Goal: Find specific page/section: Find specific page/section

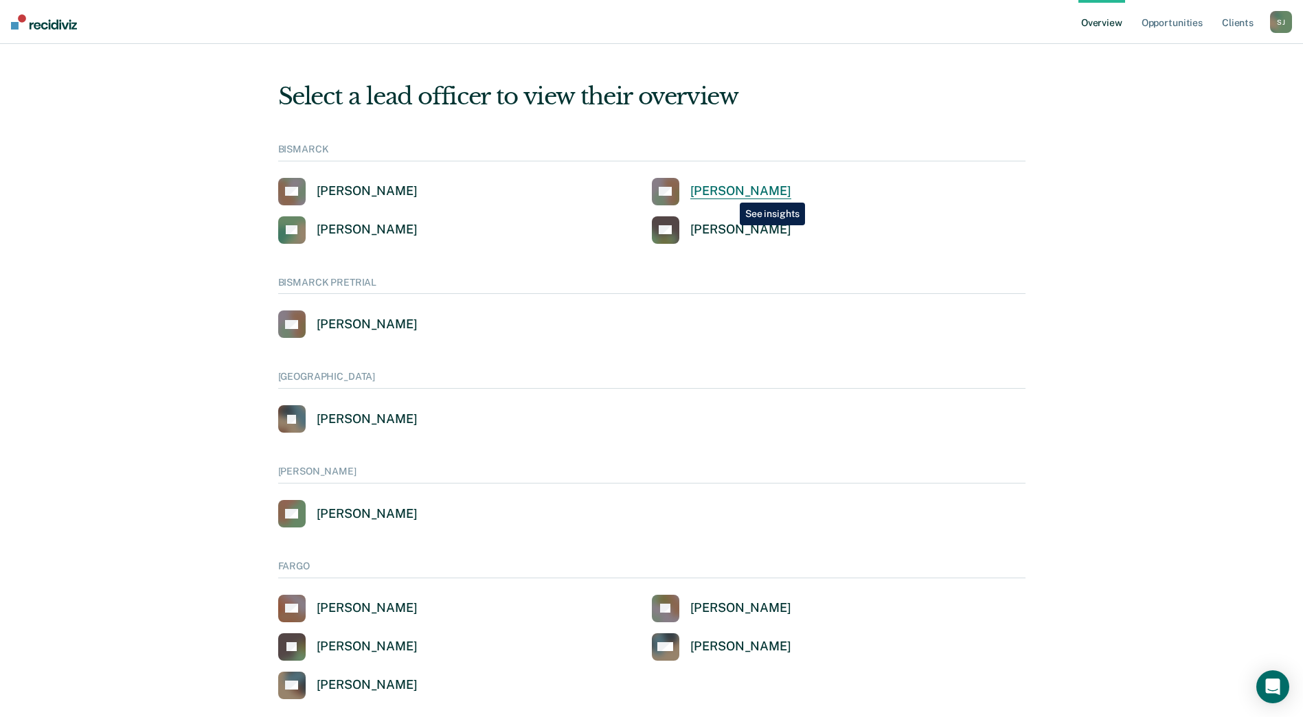
click at [730, 192] on div "[PERSON_NAME]" at bounding box center [740, 191] width 101 height 16
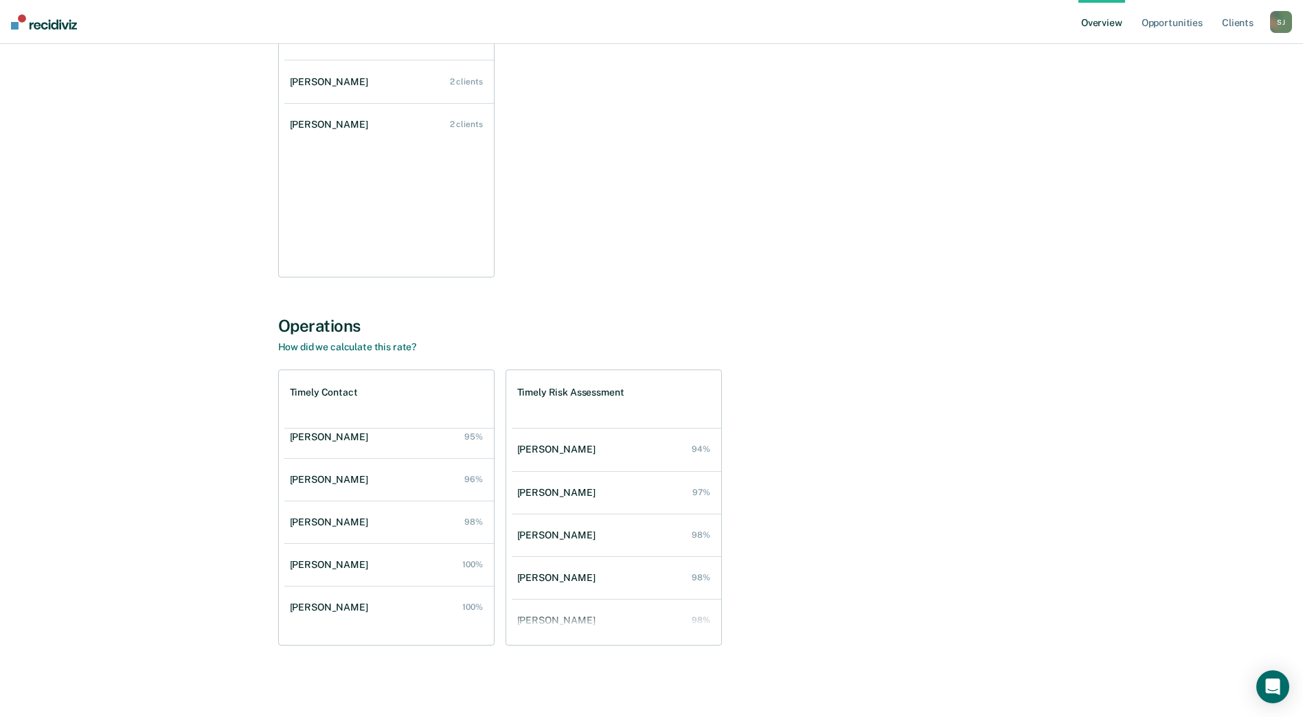
scroll to position [141, 0]
click at [1023, 225] on div "Early Termination 4 client opportunities Jessica Kraft 2 clients Liza Taylor 2 …" at bounding box center [651, 139] width 747 height 276
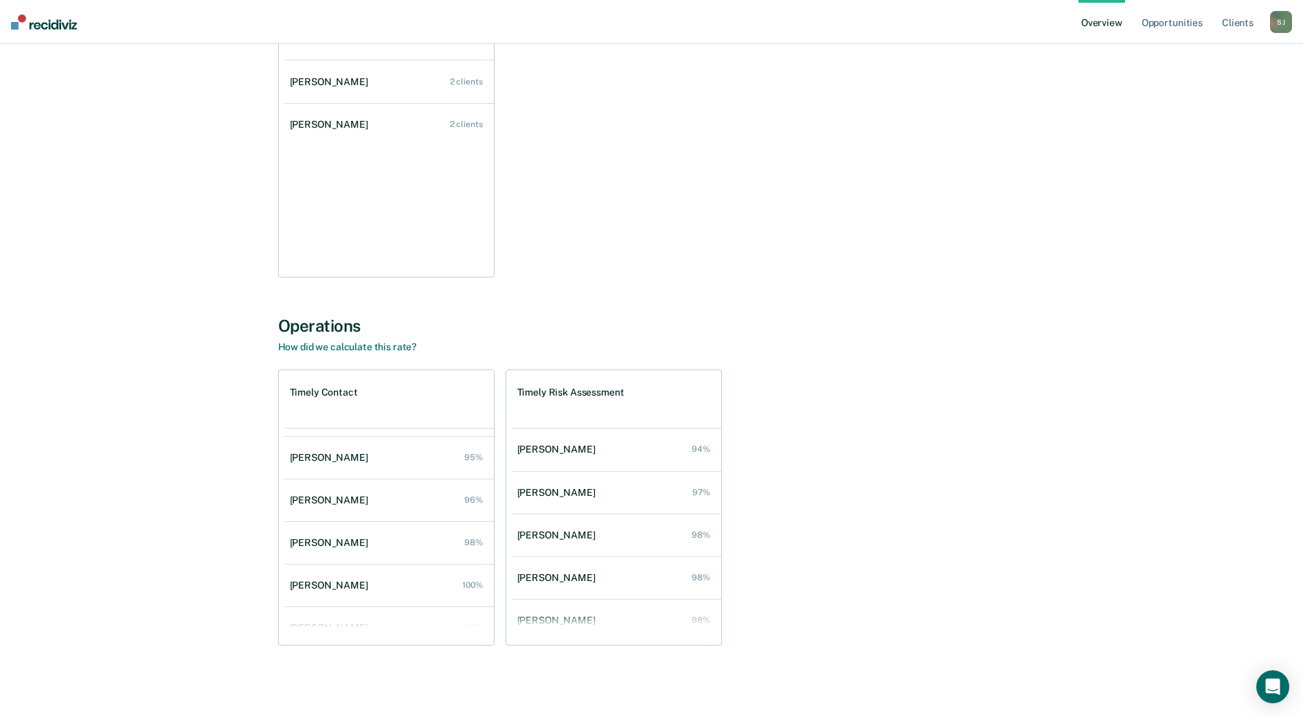
scroll to position [269, 0]
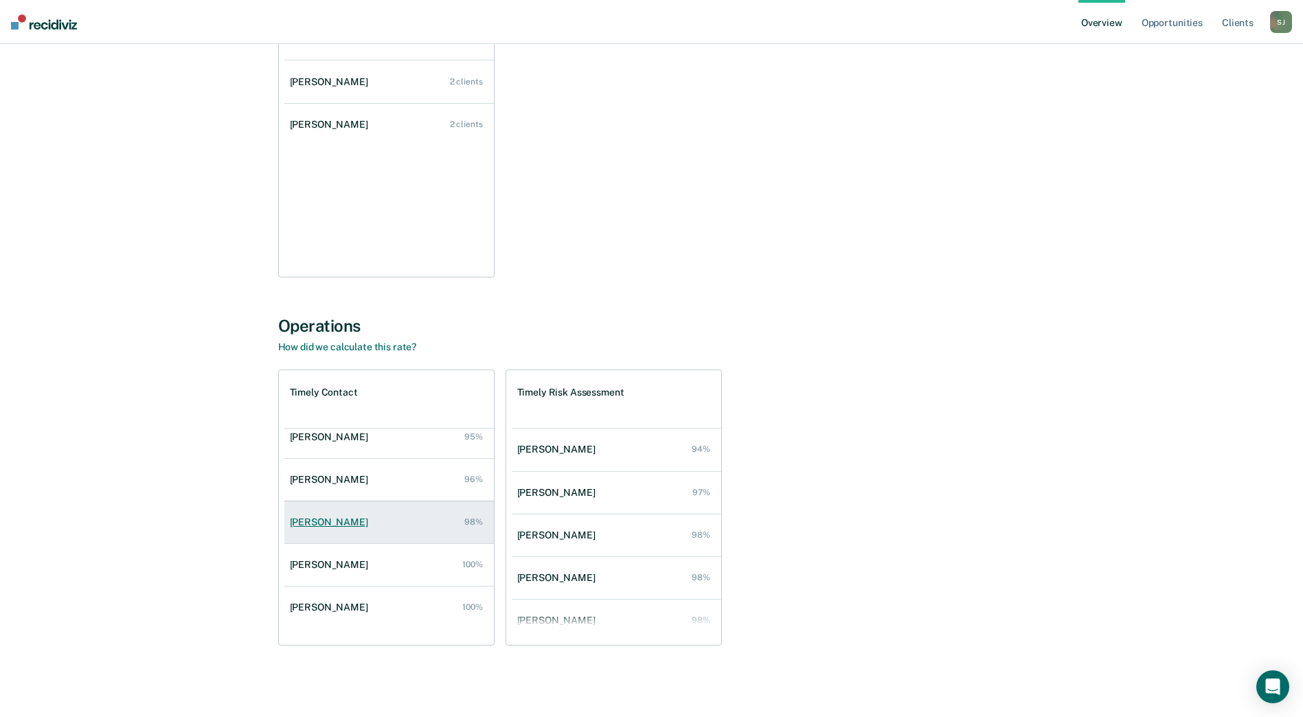
click at [343, 521] on div "Kermit Kruger" at bounding box center [332, 523] width 84 height 12
